Goal: Task Accomplishment & Management: Manage account settings

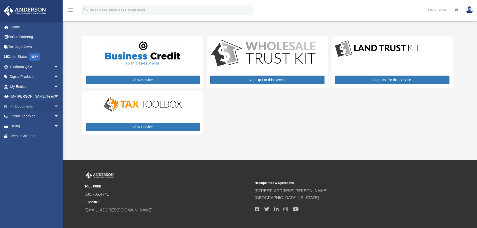
click at [30, 107] on link "My Documents arrow_drop_down" at bounding box center [35, 106] width 63 height 10
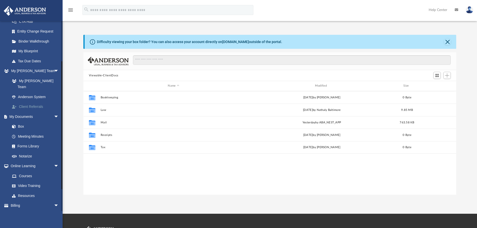
scroll to position [89, 0]
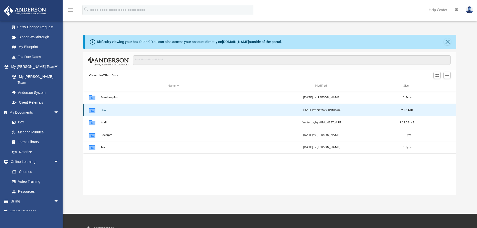
click at [102, 111] on button "Law" at bounding box center [173, 109] width 146 height 3
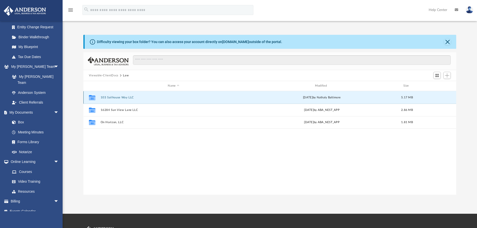
click at [125, 98] on button "103 Sailhouse Way LLC" at bounding box center [173, 97] width 146 height 3
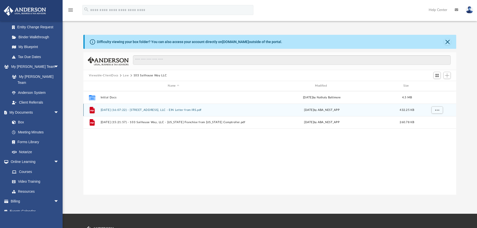
click at [145, 111] on button "2025.06.16 (16:07:22) - 103 Sailhouse Way, LLC - EIN Letter from IRS.pdf" at bounding box center [173, 109] width 146 height 3
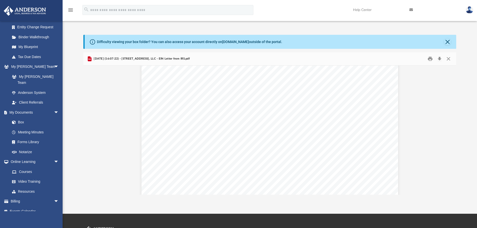
scroll to position [25, 0]
click at [21, 118] on link "Box" at bounding box center [36, 122] width 59 height 10
click at [23, 117] on link "Box" at bounding box center [36, 122] width 59 height 10
click at [447, 58] on button "Close" at bounding box center [448, 59] width 9 height 8
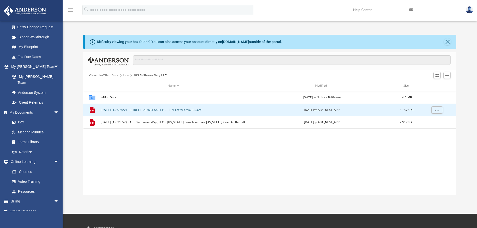
click at [148, 143] on div "Collaborated Folder Initial Docs Wed Jul 16 2025 by Nathaly Baltimore 4.5 MB Fi…" at bounding box center [269, 143] width 373 height 104
click at [124, 75] on button "Law" at bounding box center [126, 75] width 6 height 5
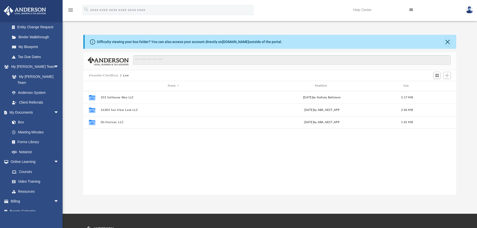
click at [111, 75] on button "Viewable-ClientDocs" at bounding box center [104, 75] width 30 height 5
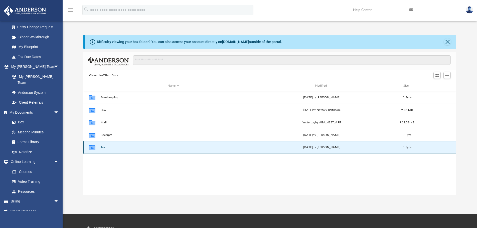
click at [103, 147] on button "Tax" at bounding box center [173, 147] width 146 height 3
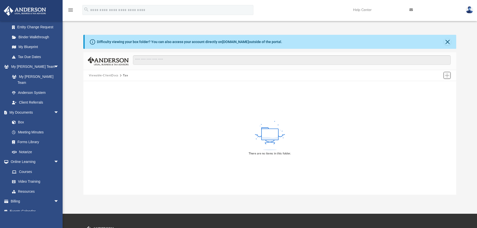
click at [449, 74] on span "Add" at bounding box center [447, 75] width 4 height 4
click at [436, 94] on li "New Folder" at bounding box center [440, 93] width 16 height 5
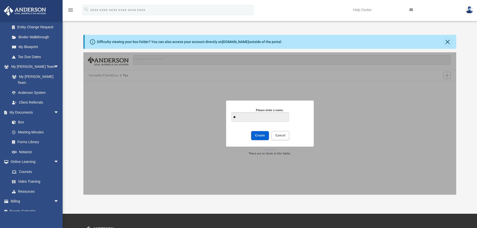
type input "*"
type input "**********"
click at [264, 139] on button "Create" at bounding box center [260, 135] width 18 height 9
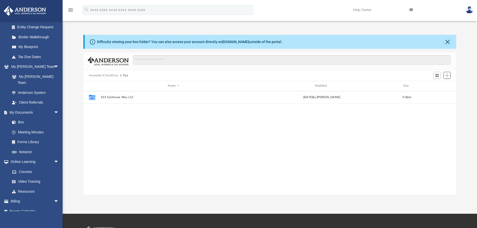
scroll to position [110, 369]
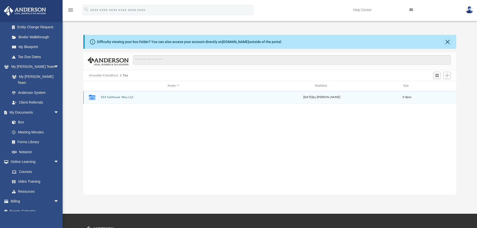
click at [121, 98] on button "103 Sailhouse Way LLC" at bounding box center [173, 97] width 146 height 3
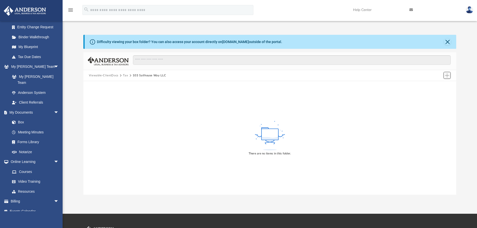
click at [448, 75] on span "Add" at bounding box center [447, 75] width 4 height 4
click at [435, 84] on li "Upload" at bounding box center [440, 85] width 16 height 5
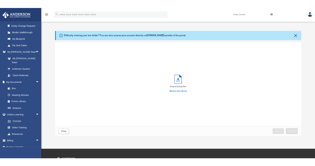
scroll to position [123, 223]
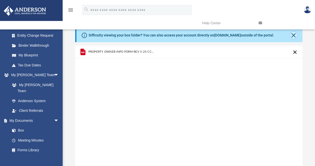
click at [294, 33] on button "Close" at bounding box center [293, 35] width 7 height 7
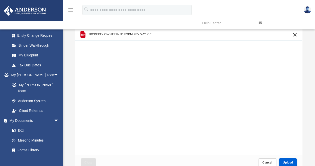
click at [296, 35] on button "Cancel this upload" at bounding box center [295, 35] width 6 height 6
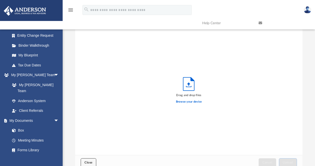
click at [88, 161] on button "Close" at bounding box center [89, 163] width 16 height 9
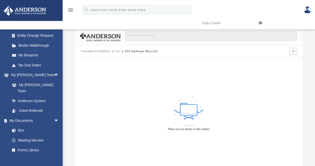
click at [127, 51] on button "103 Sailhouse Way LLC" at bounding box center [141, 51] width 34 height 5
click at [295, 52] on span "Add" at bounding box center [293, 51] width 4 height 4
click at [282, 69] on li "New Folder" at bounding box center [286, 69] width 16 height 5
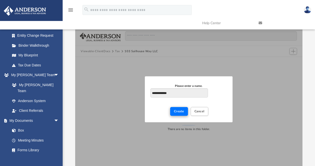
type input "**********"
click at [176, 113] on button "Create" at bounding box center [179, 111] width 18 height 9
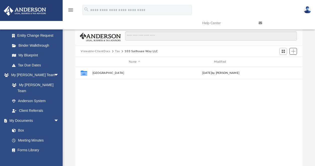
scroll to position [110, 223]
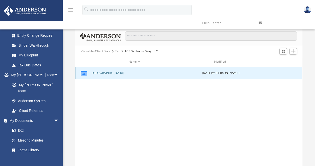
click at [109, 73] on button "Aransas County" at bounding box center [134, 73] width 84 height 3
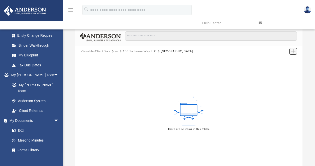
click at [292, 51] on span "Add" at bounding box center [293, 51] width 4 height 4
click at [281, 62] on li "Upload" at bounding box center [286, 61] width 16 height 5
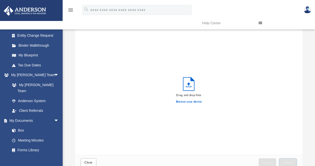
scroll to position [123, 223]
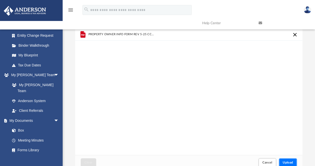
click at [286, 163] on span "Upload" at bounding box center [287, 162] width 11 height 3
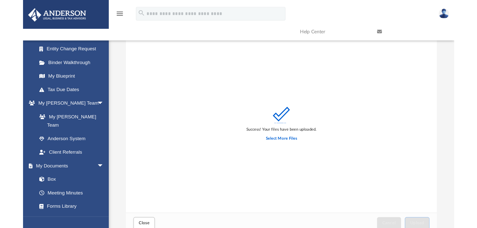
scroll to position [0, 0]
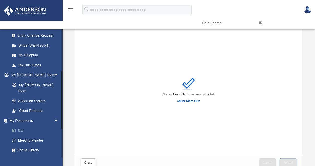
click at [28, 126] on link "Box" at bounding box center [36, 131] width 59 height 10
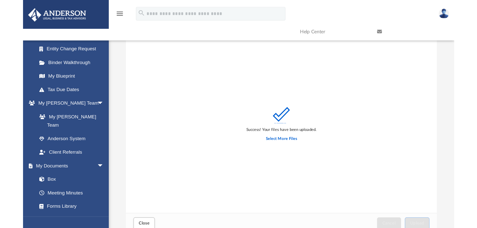
scroll to position [123, 369]
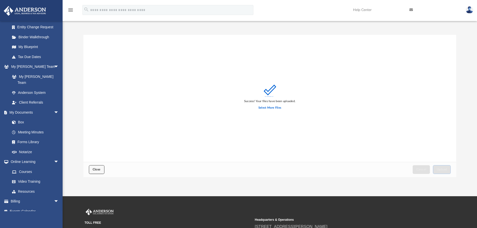
click at [95, 169] on span "Close" at bounding box center [97, 169] width 8 height 3
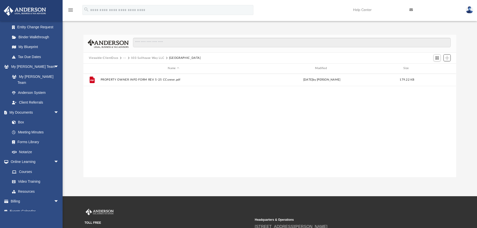
scroll to position [110, 369]
click at [105, 57] on button "Viewable-ClientDocs" at bounding box center [104, 58] width 30 height 5
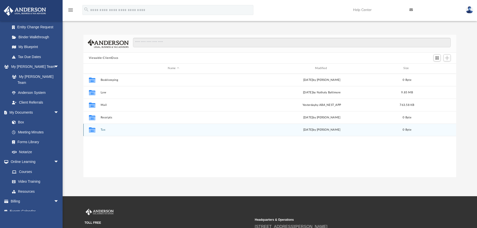
click at [103, 130] on button "Tax" at bounding box center [173, 129] width 146 height 3
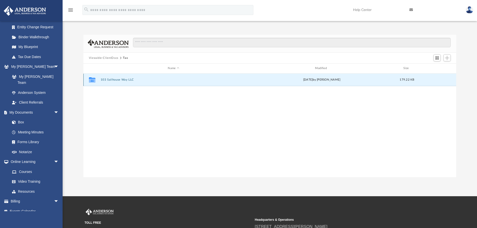
click at [117, 80] on button "103 Sailhouse Way LLC" at bounding box center [173, 79] width 146 height 3
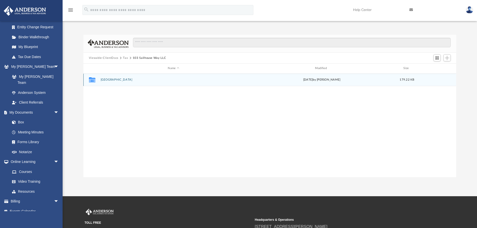
click at [118, 80] on button "Aransas County" at bounding box center [173, 79] width 146 height 3
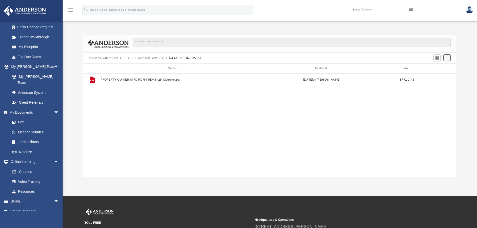
click at [447, 59] on span "Add" at bounding box center [447, 58] width 4 height 4
click at [440, 76] on li "New Folder" at bounding box center [440, 75] width 16 height 5
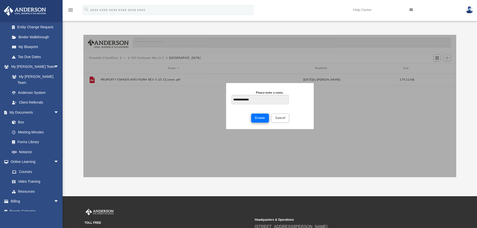
type input "**********"
click at [258, 116] on span "Create" at bounding box center [260, 117] width 10 height 3
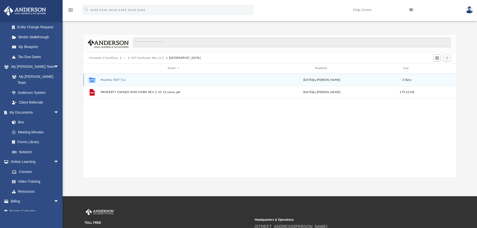
click at [119, 80] on button "Monthly HOT Tax" at bounding box center [173, 79] width 146 height 3
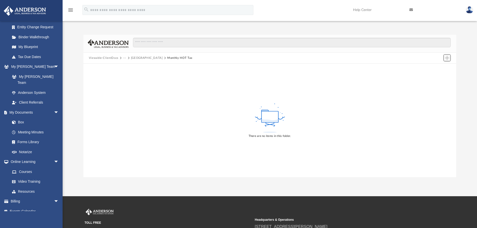
click at [447, 58] on span "Add" at bounding box center [447, 58] width 4 height 4
click at [435, 76] on li "New Folder" at bounding box center [440, 75] width 16 height 5
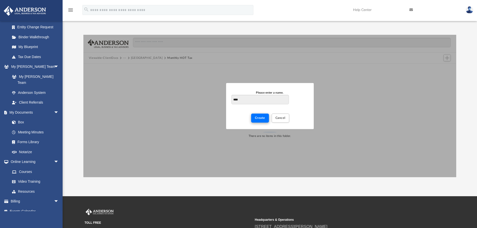
type input "****"
click at [257, 116] on button "Create" at bounding box center [260, 118] width 18 height 9
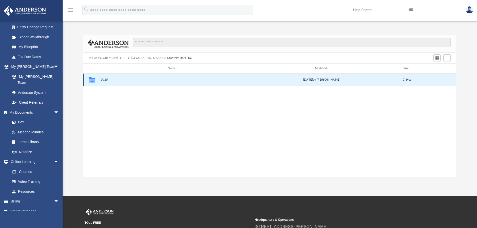
click at [104, 80] on button "2025" at bounding box center [173, 79] width 146 height 3
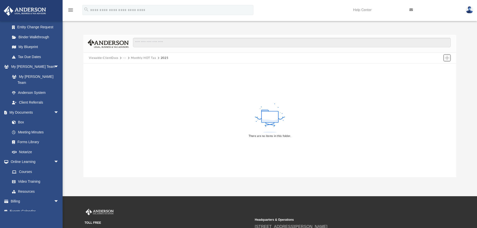
click at [445, 59] on span "Add" at bounding box center [447, 58] width 4 height 4
click at [437, 67] on li "Upload" at bounding box center [440, 67] width 16 height 5
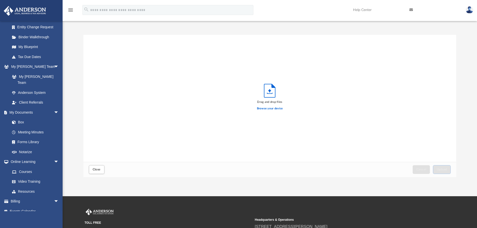
scroll to position [123, 369]
click at [445, 169] on span "Upload" at bounding box center [441, 169] width 11 height 3
click at [101, 168] on button "Close" at bounding box center [97, 169] width 16 height 9
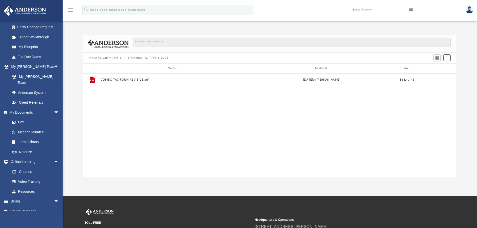
scroll to position [110, 369]
click at [148, 57] on button "Monthly HOT Tax" at bounding box center [143, 58] width 25 height 5
click at [448, 56] on span "Add" at bounding box center [447, 58] width 4 height 4
click at [438, 68] on li "Upload" at bounding box center [440, 67] width 16 height 5
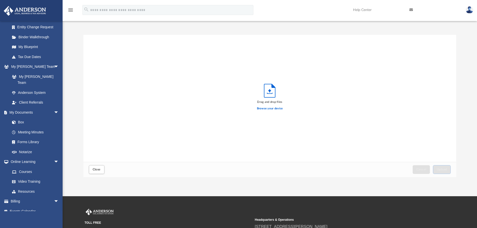
scroll to position [123, 369]
click at [439, 169] on span "Upload" at bounding box center [441, 169] width 11 height 3
click at [98, 168] on span "Close" at bounding box center [97, 169] width 8 height 3
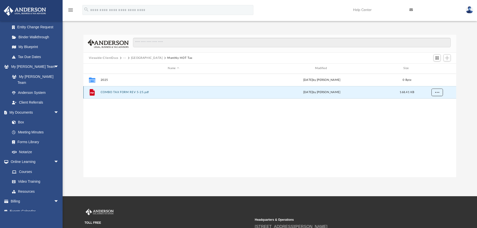
click at [436, 91] on span "More options" at bounding box center [437, 92] width 4 height 3
click at [179, 124] on div "Collaborated Folder 2025 today by Craig Conner 0 Byte File COMBO TAX FORM REV 5…" at bounding box center [269, 126] width 373 height 104
click at [124, 92] on button "COMBO TAX FORM REV 5-25.pdf" at bounding box center [173, 92] width 146 height 3
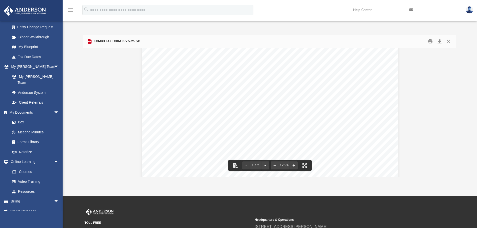
scroll to position [0, 0]
click at [22, 117] on link "Box" at bounding box center [36, 122] width 59 height 10
click at [439, 42] on button "Download" at bounding box center [439, 42] width 9 height 8
